Goal: Use online tool/utility: Utilize a website feature to perform a specific function

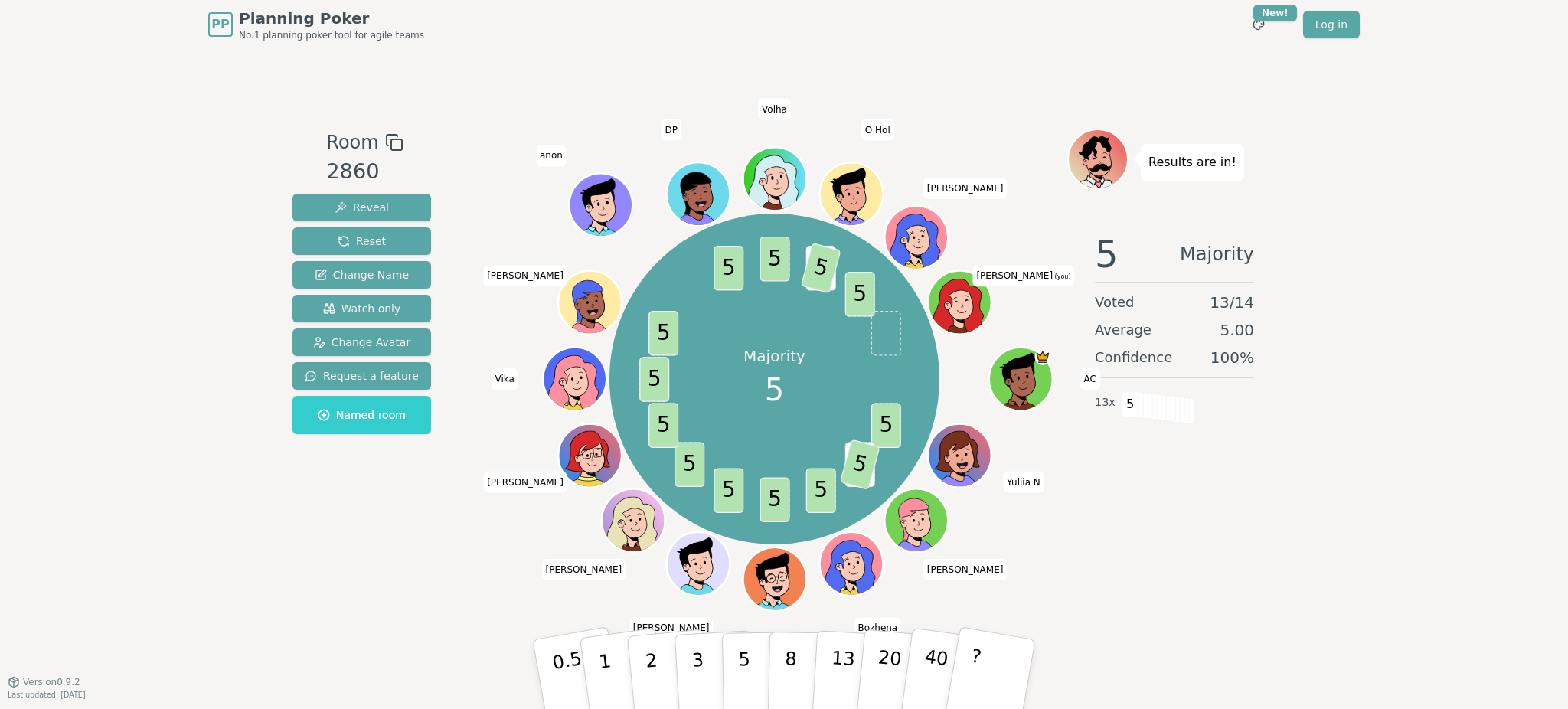
click at [1276, 572] on div "Results are in! 5 Majority Voted 13 / 14 Average 5.00 Confidence 100 % 13 x 5" at bounding box center [1174, 365] width 215 height 473
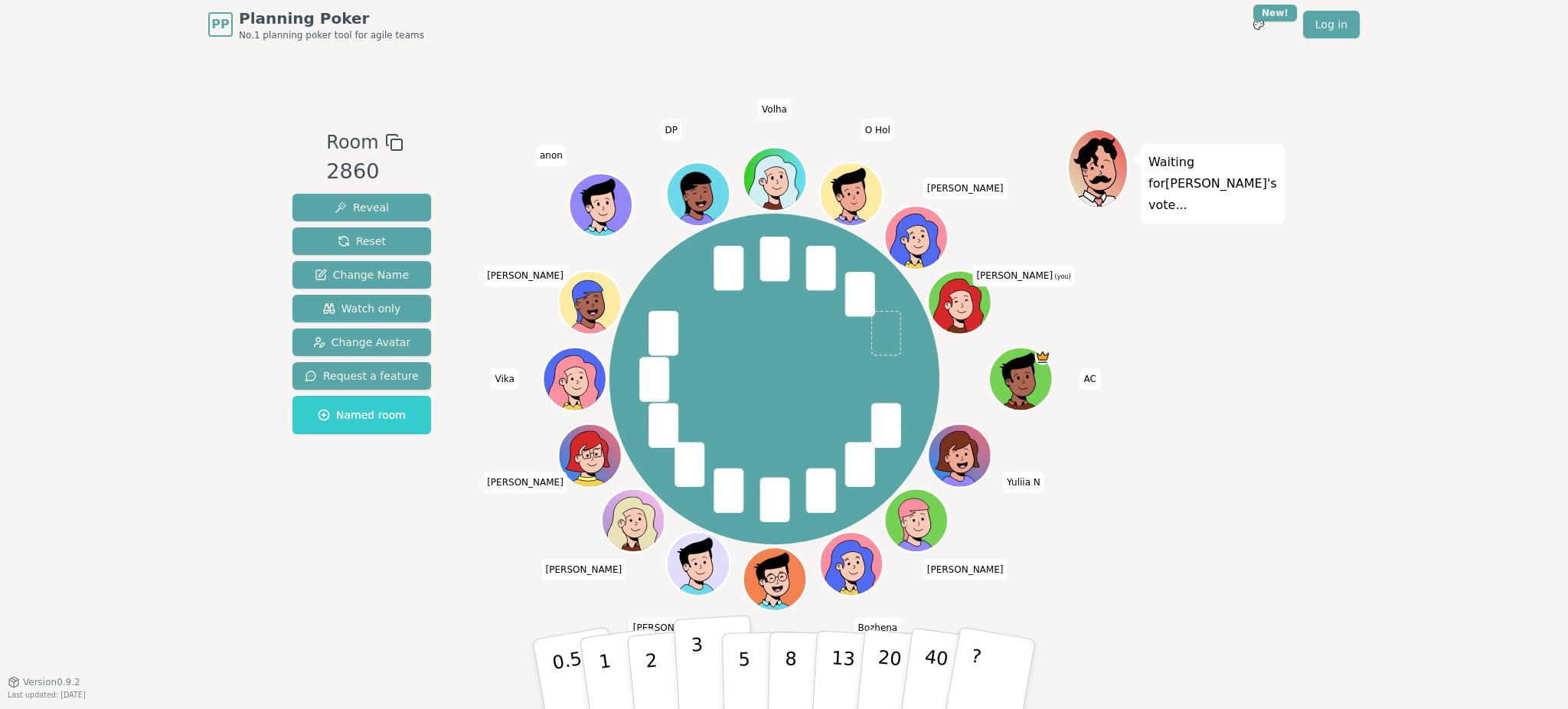
click at [690, 688] on button "3" at bounding box center [716, 674] width 83 height 119
click at [746, 665] on p "5" at bounding box center [745, 674] width 13 height 83
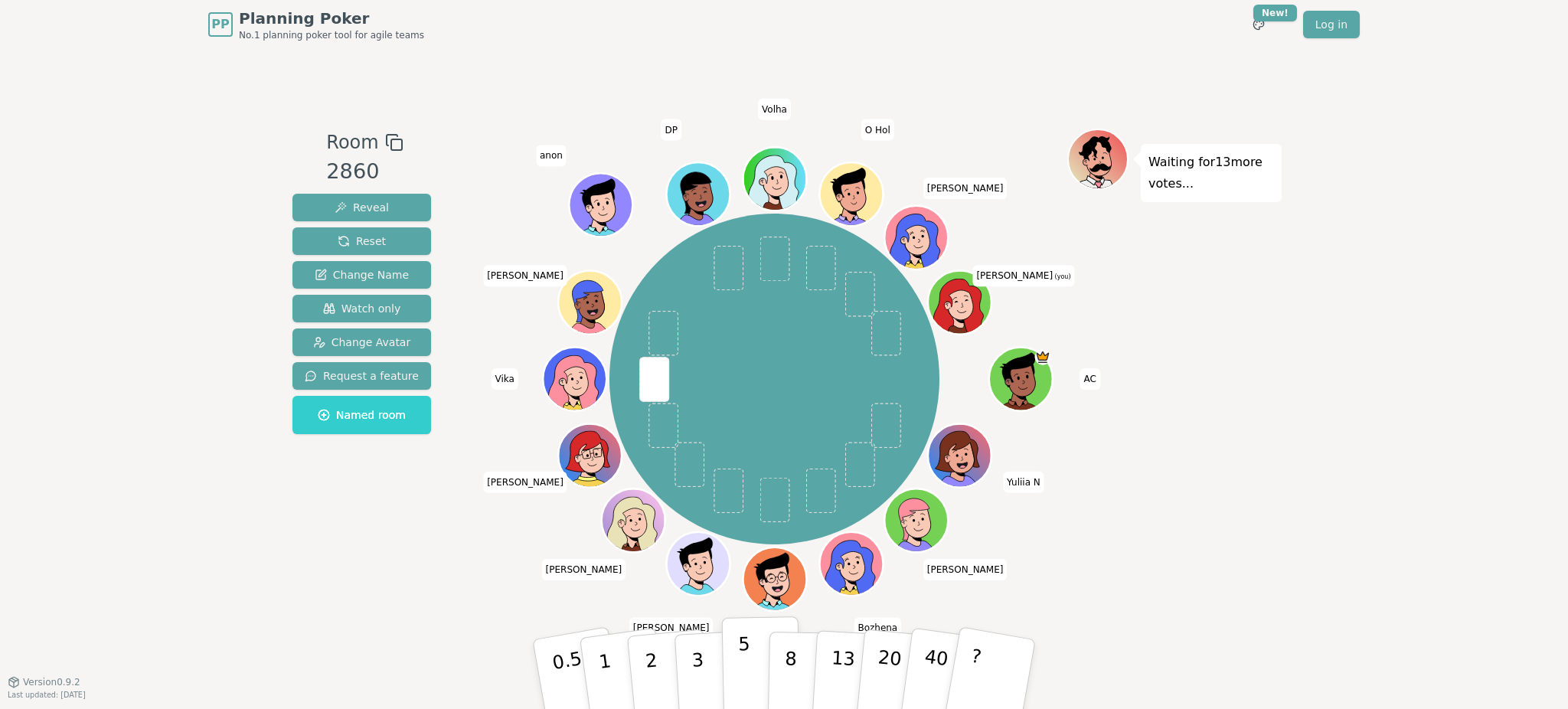
click at [736, 661] on button "5" at bounding box center [761, 675] width 79 height 117
click at [702, 688] on p "3" at bounding box center [699, 675] width 17 height 83
click at [699, 681] on p "3" at bounding box center [699, 675] width 17 height 83
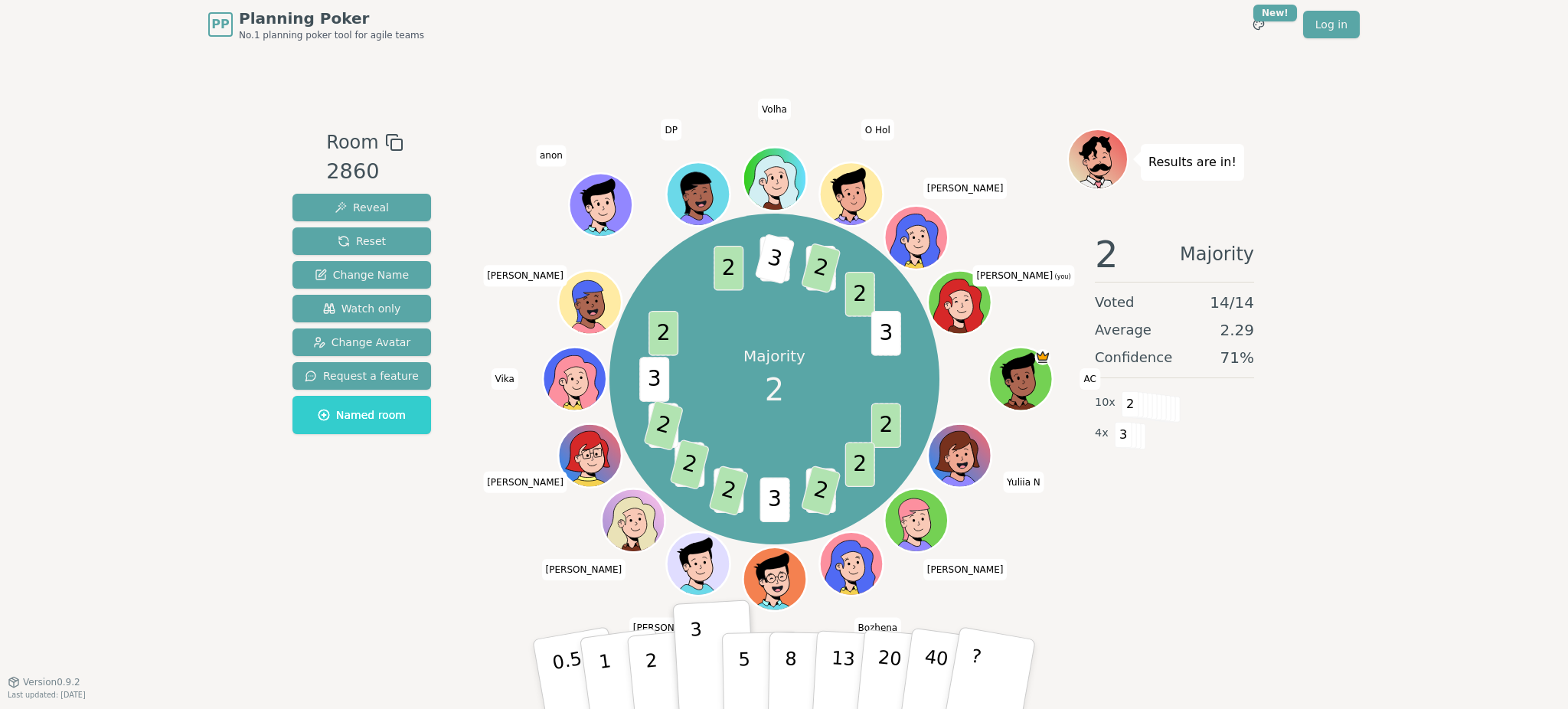
click at [1111, 526] on div "2 Majority Voted 14 / 14 Average 2.29 Confidence 71 % 10 x 2 4 x 3" at bounding box center [1174, 374] width 215 height 306
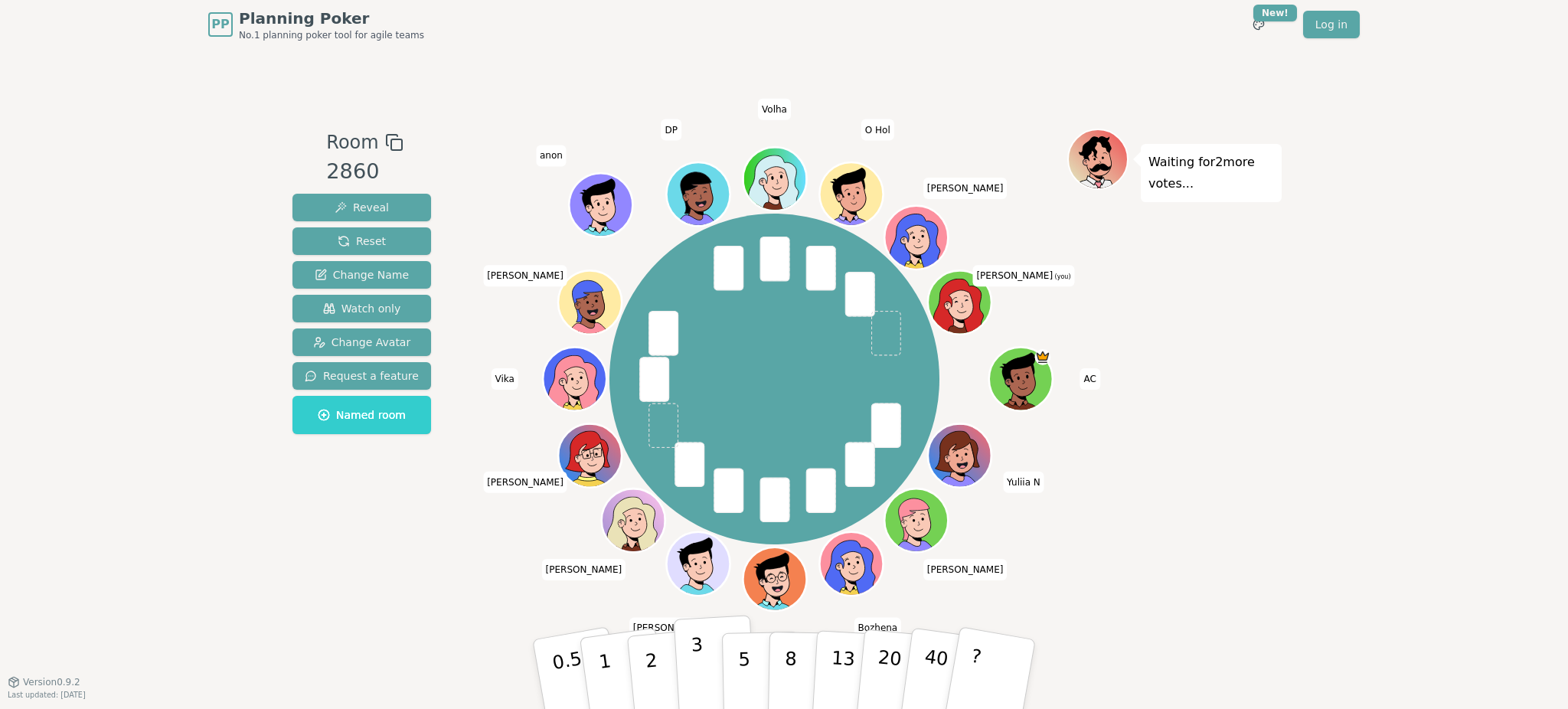
click at [703, 675] on button "3" at bounding box center [716, 674] width 83 height 119
